Goal: Participate in discussion

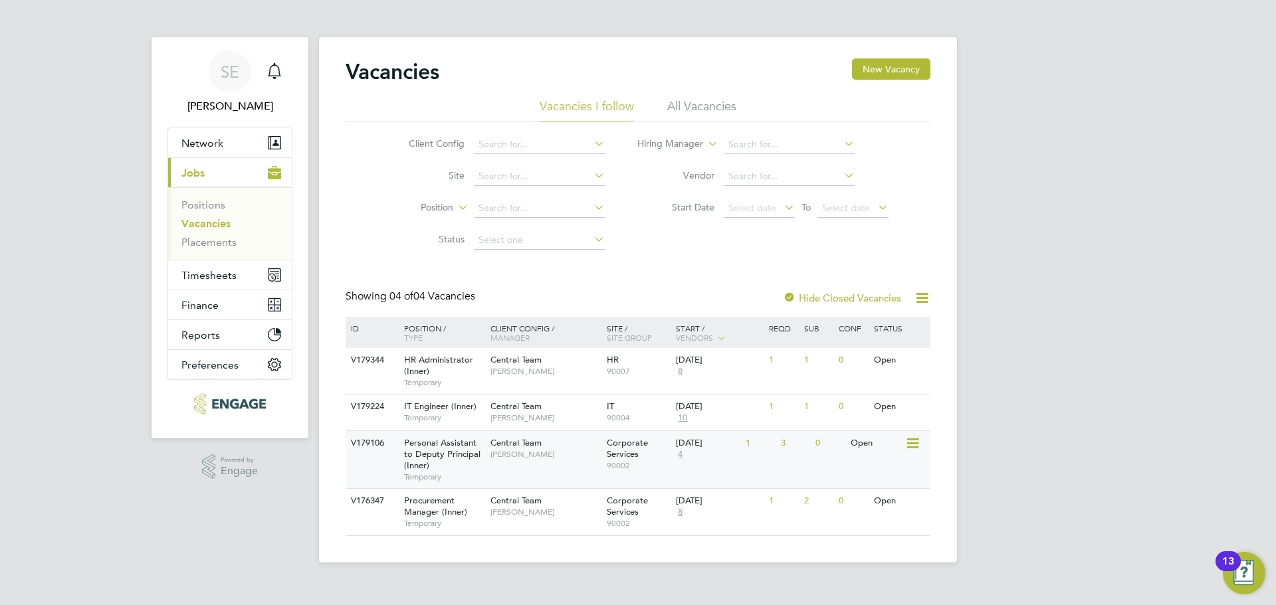
click at [528, 458] on span "[PERSON_NAME]" at bounding box center [545, 454] width 110 height 11
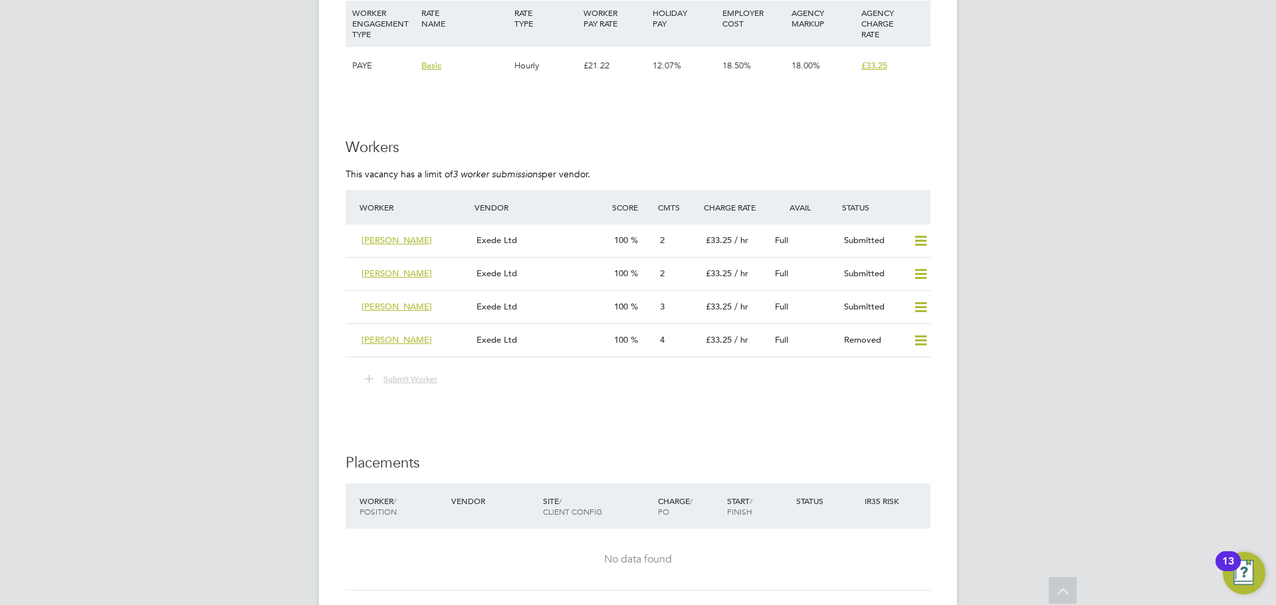
scroll to position [2059, 0]
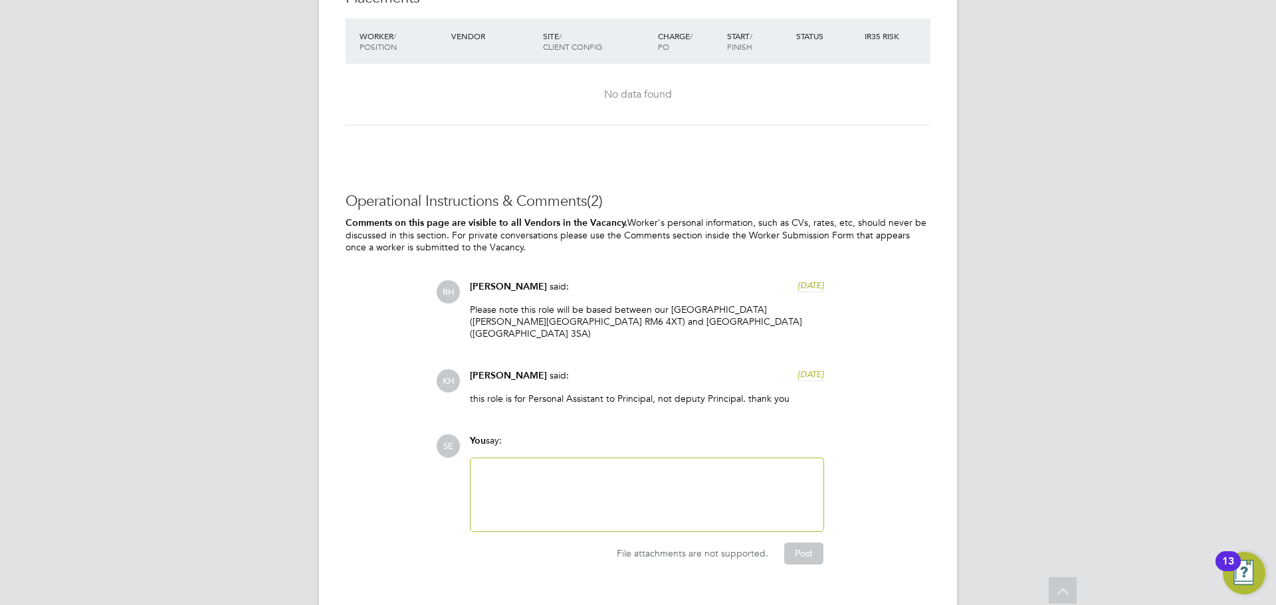
click at [548, 435] on div "You say:" at bounding box center [647, 446] width 354 height 23
click at [559, 466] on div at bounding box center [646, 494] width 337 height 57
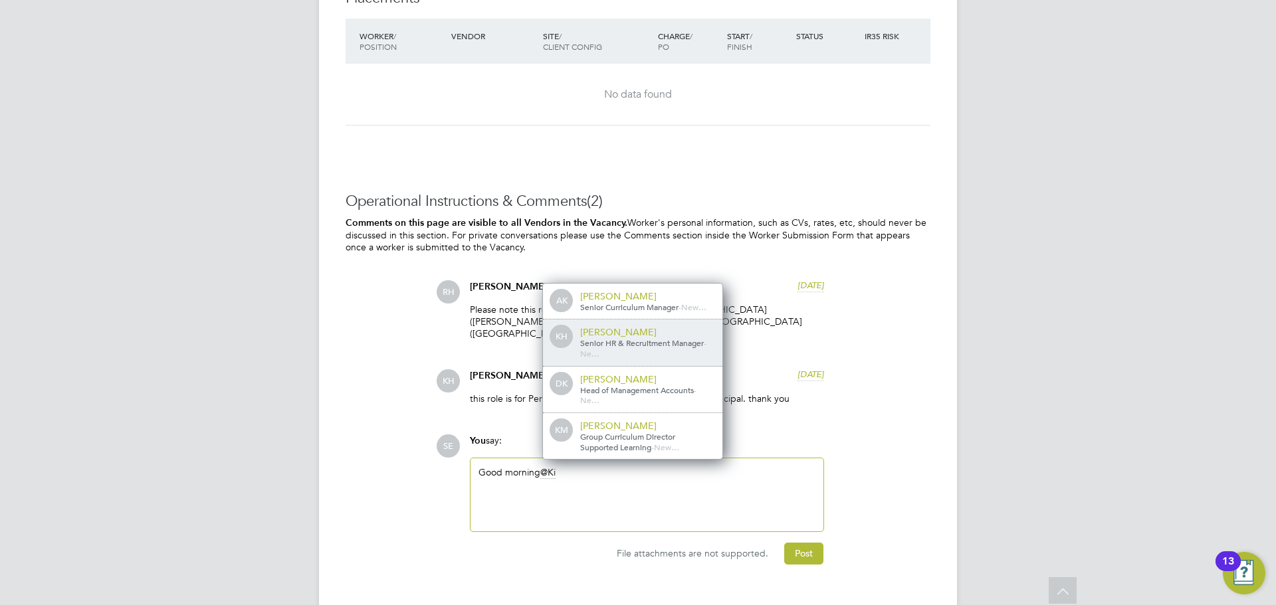
click at [630, 334] on div "KH [PERSON_NAME] Senior HR & Recruitment Manager - Ne…" at bounding box center [632, 343] width 179 height 47
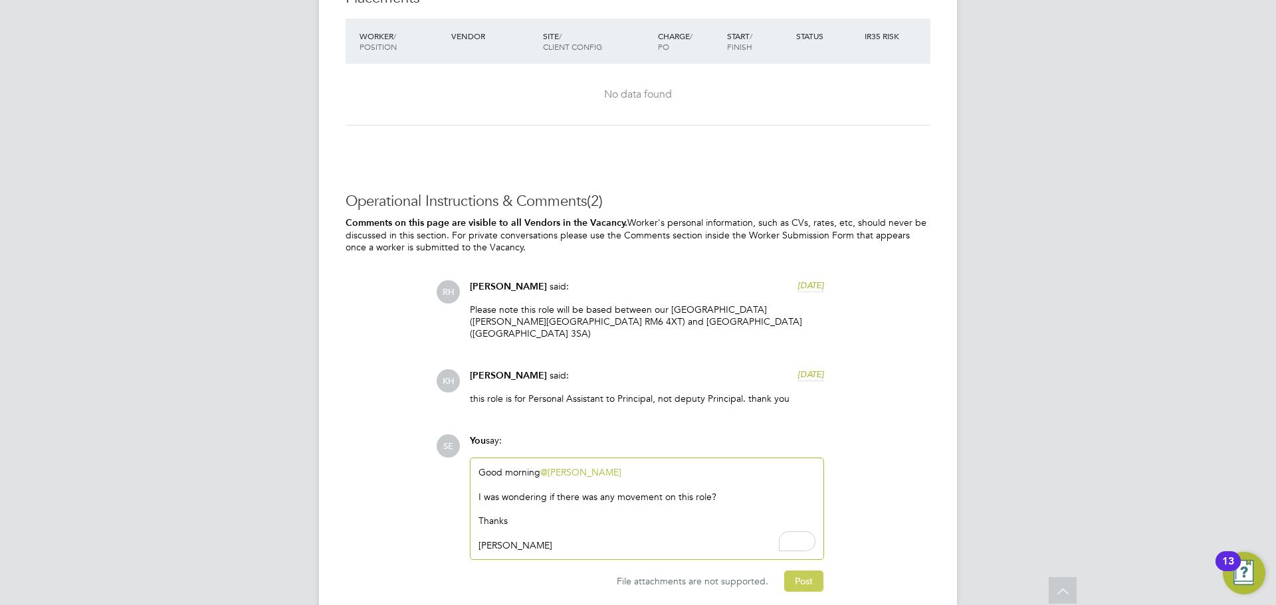
click at [817, 571] on button "Post" at bounding box center [803, 581] width 39 height 21
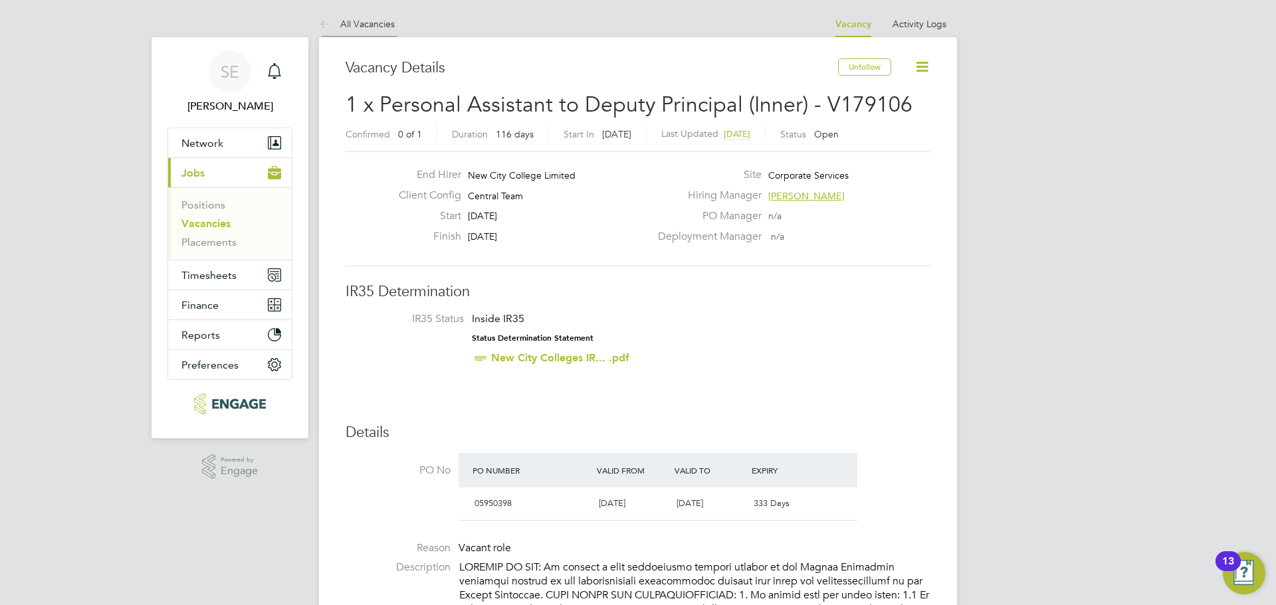
click at [363, 16] on li "All Vacancies" at bounding box center [357, 24] width 76 height 27
